Goal: Navigation & Orientation: Locate item on page

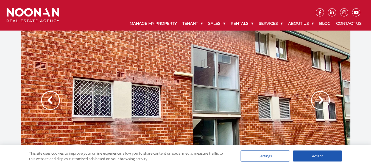
click at [184, 72] on div at bounding box center [185, 105] width 329 height 151
click at [325, 98] on img at bounding box center [320, 100] width 19 height 19
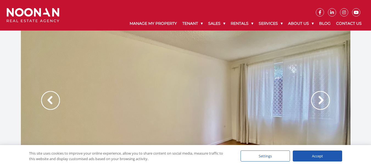
click at [172, 79] on div at bounding box center [185, 105] width 329 height 151
click at [173, 79] on div at bounding box center [185, 105] width 329 height 151
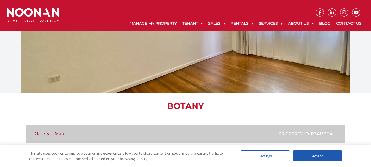
scroll to position [55, 0]
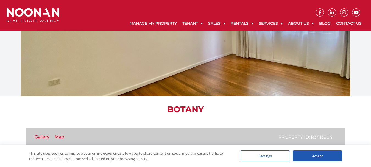
click at [173, 79] on div at bounding box center [185, 20] width 329 height 151
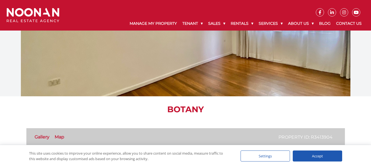
click at [173, 79] on div at bounding box center [185, 20] width 329 height 151
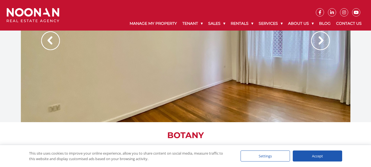
scroll to position [0, 0]
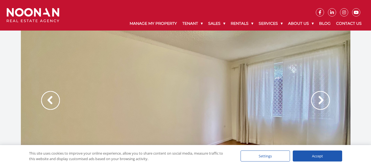
click at [323, 100] on img at bounding box center [320, 100] width 19 height 19
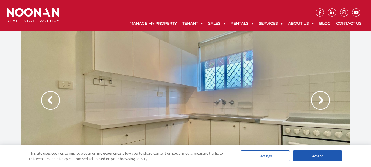
click at [323, 100] on img at bounding box center [320, 100] width 19 height 19
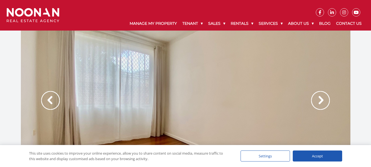
click at [323, 100] on img at bounding box center [320, 100] width 19 height 19
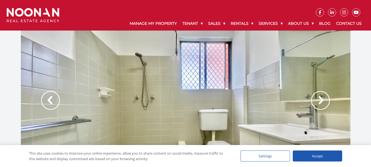
click at [323, 100] on img at bounding box center [320, 100] width 19 height 19
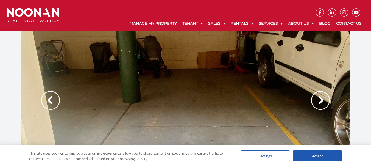
click at [323, 100] on img at bounding box center [320, 100] width 19 height 19
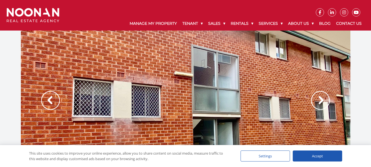
click at [323, 100] on img at bounding box center [320, 100] width 19 height 19
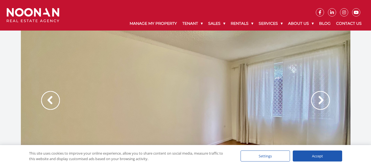
click at [323, 100] on img at bounding box center [320, 100] width 19 height 19
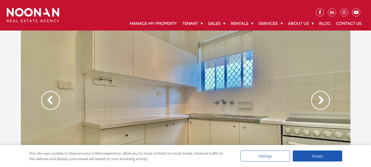
click at [218, 95] on div at bounding box center [185, 105] width 329 height 151
